Goal: Use online tool/utility: Utilize a website feature to perform a specific function

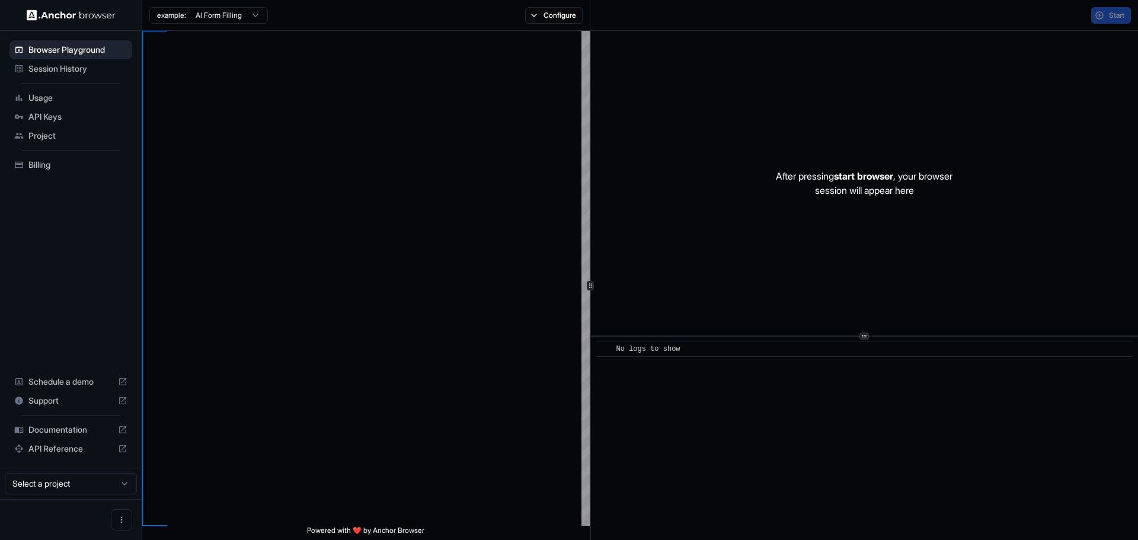
type textarea "**********"
click at [167, 31] on div at bounding box center [167, 31] width 0 height 0
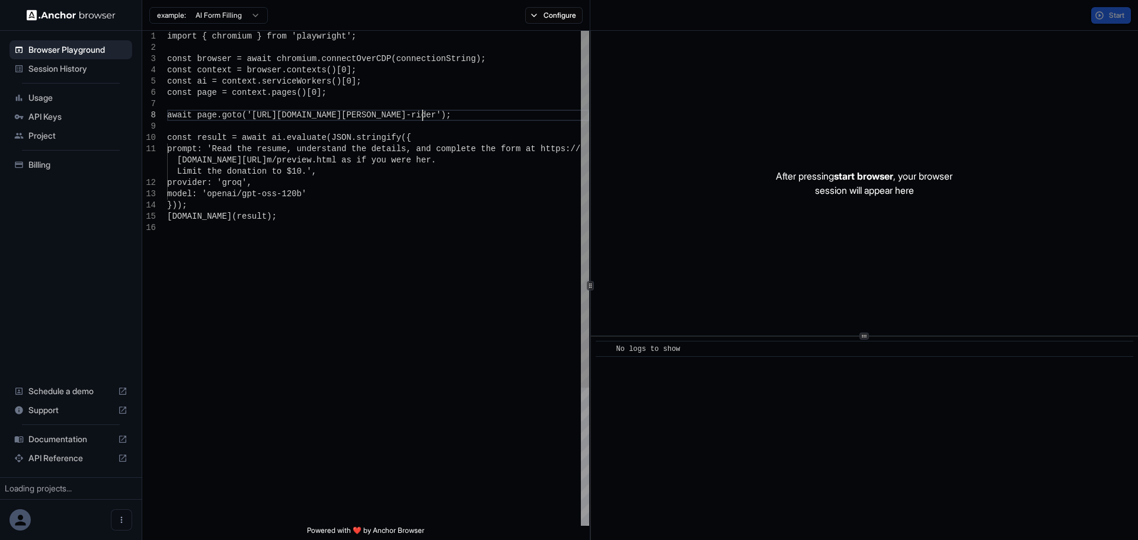
click at [423, 114] on div "import { chromium } from 'playwright'; const browser = await chromium.connectOv…" at bounding box center [378, 374] width 422 height 687
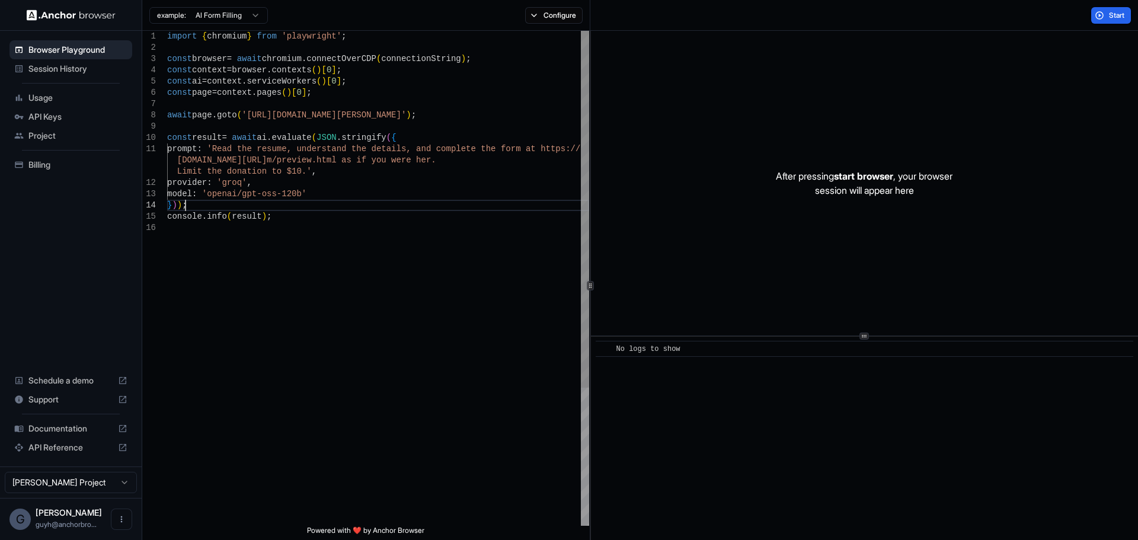
click at [388, 207] on div "import { chromium } from 'playwright' ; const browser = await chromium . connec…" at bounding box center [378, 374] width 422 height 687
click at [425, 113] on div "import { chromium } from 'playwright' ; const browser = await chromium . connec…" at bounding box center [378, 374] width 422 height 687
drag, startPoint x: 425, startPoint y: 110, endPoint x: 279, endPoint y: 114, distance: 145.9
click at [279, 114] on div "import { chromium } from 'playwright' ; const browser = await chromium . connec…" at bounding box center [378, 374] width 422 height 687
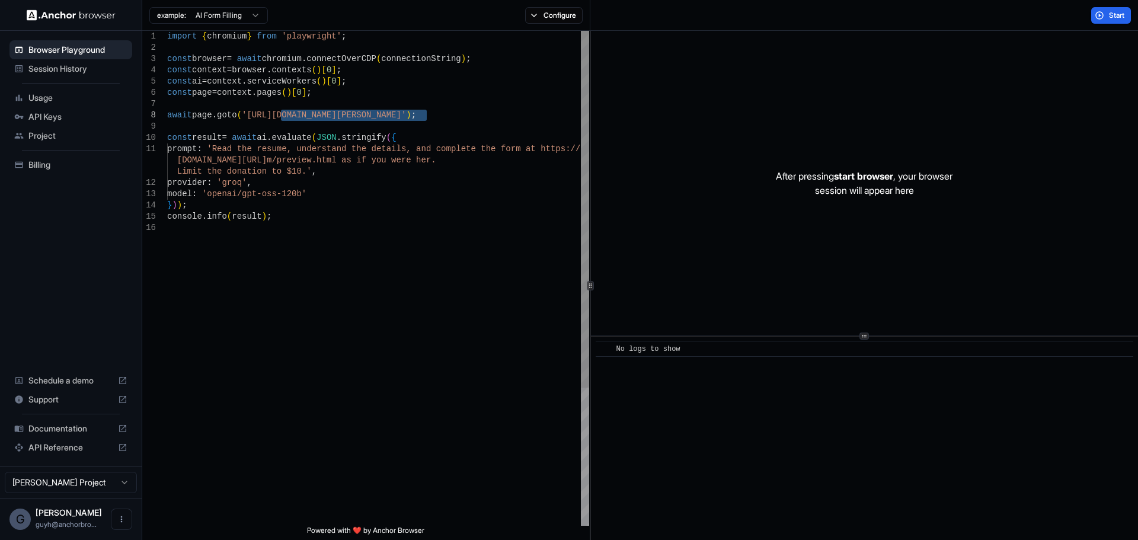
scroll to position [79, 0]
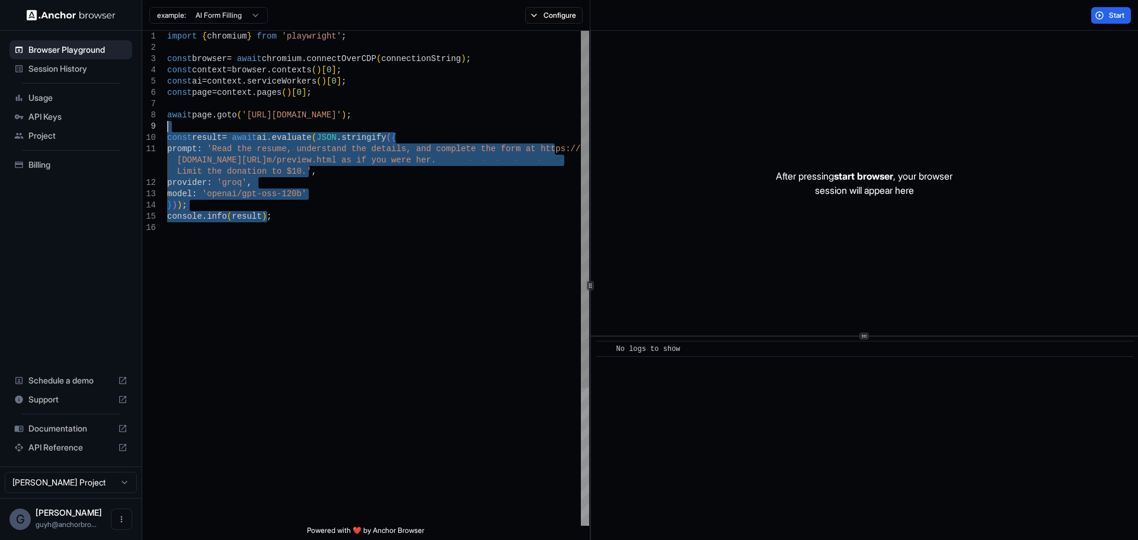
drag, startPoint x: 308, startPoint y: 308, endPoint x: 155, endPoint y: 129, distance: 235.5
click at [167, 129] on div "import { chromium } from 'playwright' ; const browser = await chromium . connec…" at bounding box center [378, 374] width 422 height 687
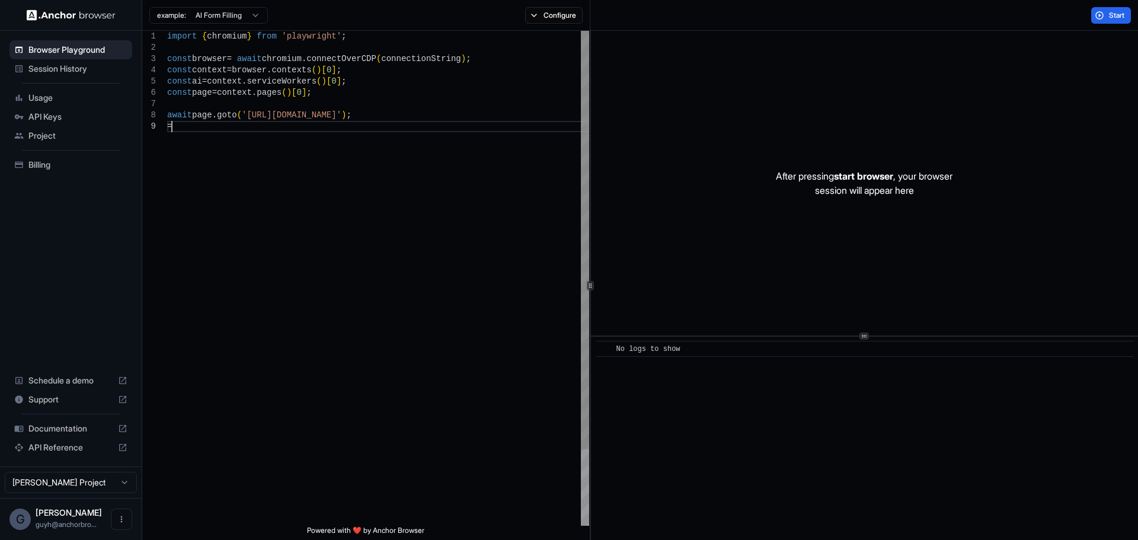
scroll to position [91, 0]
type textarea "**********"
click at [1128, 24] on div "Start" at bounding box center [865, 15] width 548 height 31
click at [1119, 11] on span "Start" at bounding box center [1117, 15] width 17 height 9
